Goal: Find specific page/section: Find specific page/section

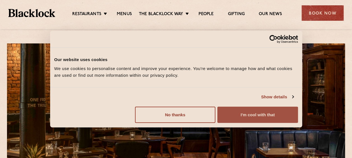
click at [240, 107] on button "I'm cool with that" at bounding box center [258, 115] width 80 height 16
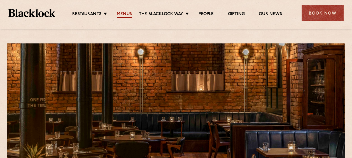
click at [129, 14] on link "Menus" at bounding box center [124, 14] width 15 height 6
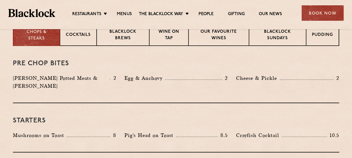
scroll to position [239, 0]
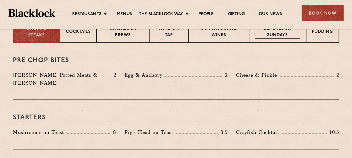
click at [276, 38] on p "Blacklock Sundays" at bounding box center [277, 32] width 45 height 13
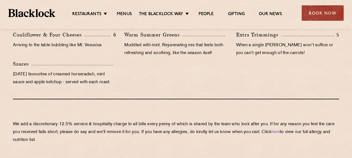
scroll to position [575, 0]
